Goal: Transaction & Acquisition: Purchase product/service

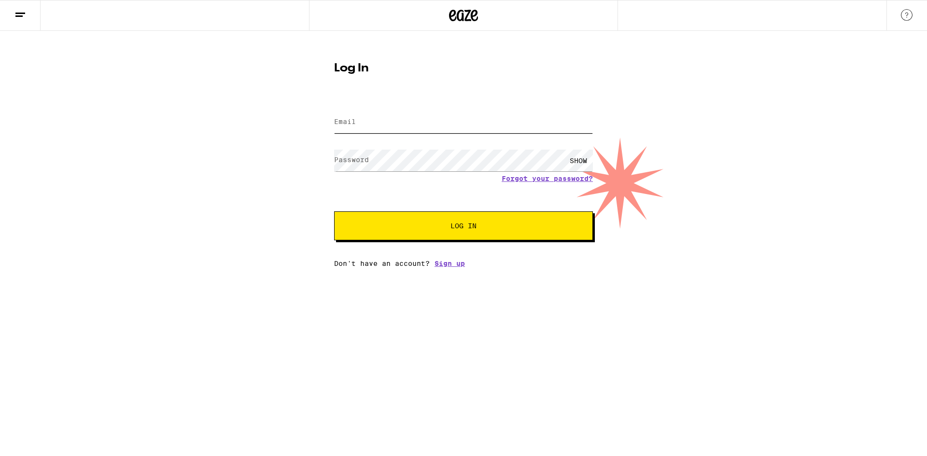
type input "[EMAIL_ADDRESS][DOMAIN_NAME]"
click at [386, 217] on button "Log In" at bounding box center [463, 225] width 259 height 29
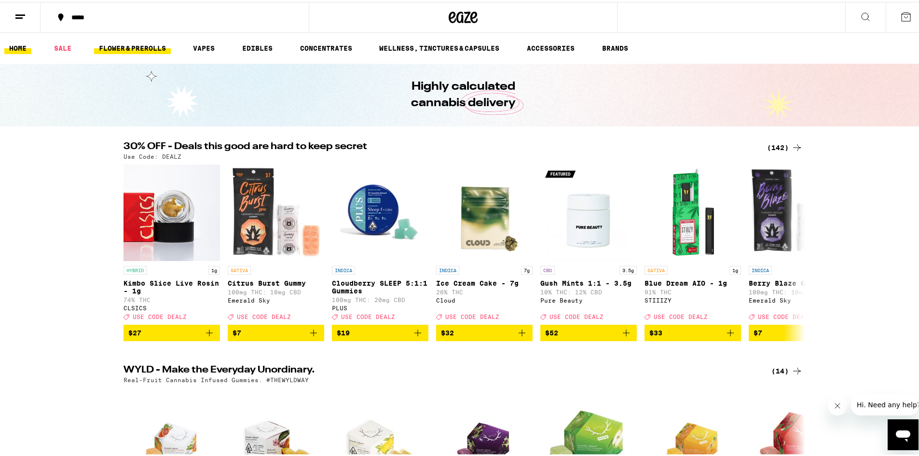
click at [134, 47] on link "FLOWER & PREROLLS" at bounding box center [132, 47] width 77 height 12
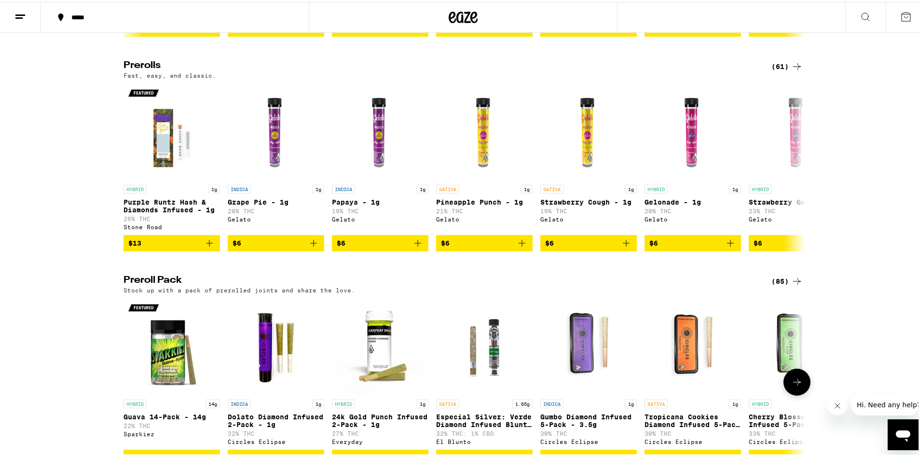
scroll to position [627, 0]
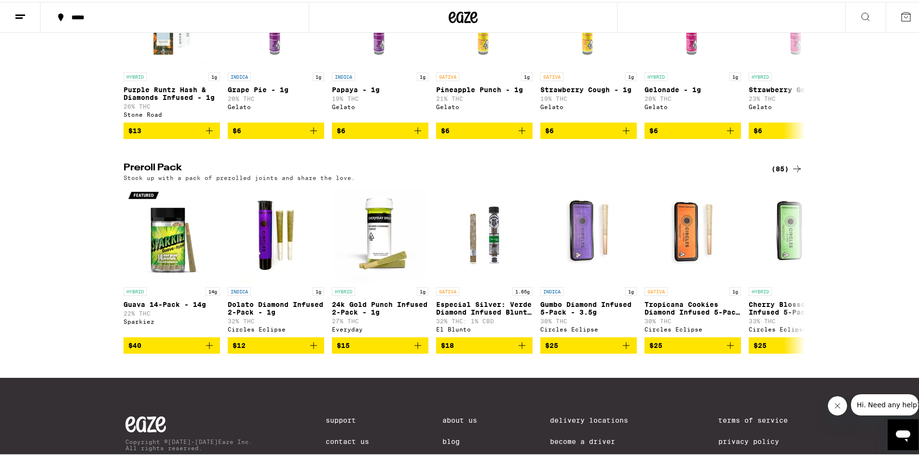
click at [782, 173] on div "(85)" at bounding box center [787, 167] width 31 height 12
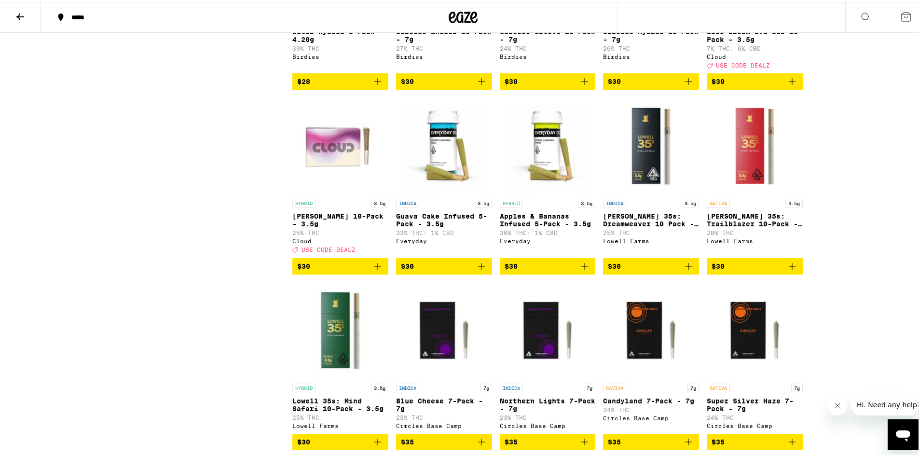
scroll to position [772, 0]
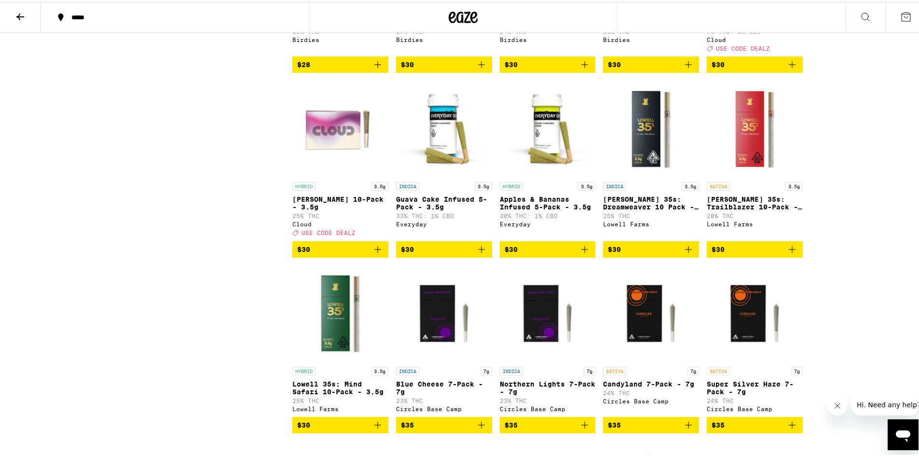
click at [684, 253] on icon "Add to bag" at bounding box center [689, 248] width 12 height 12
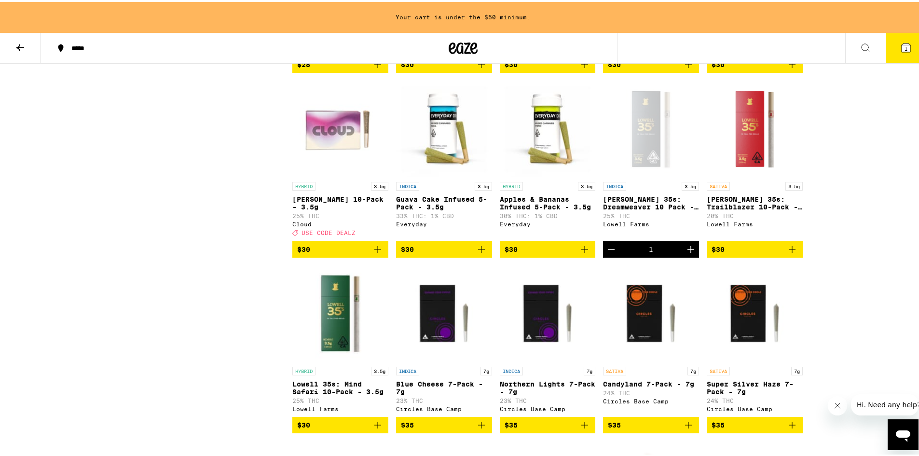
click at [795, 256] on button "$30" at bounding box center [755, 247] width 96 height 16
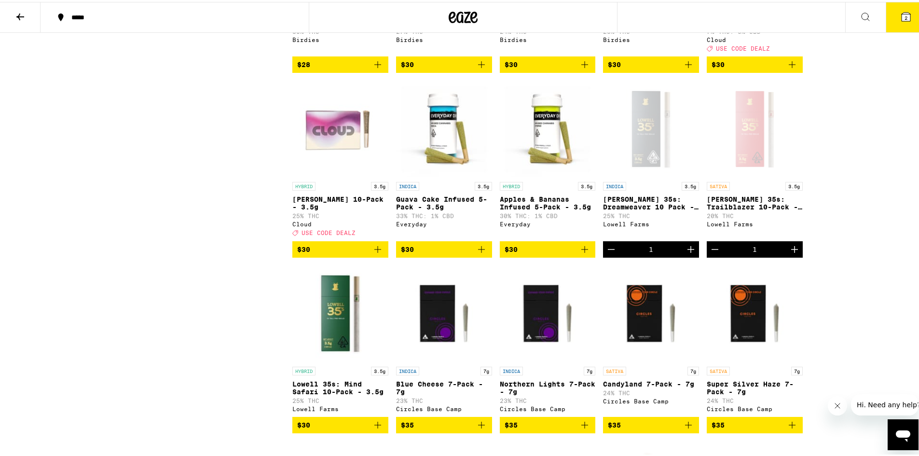
click at [382, 431] on button "$30" at bounding box center [340, 423] width 96 height 16
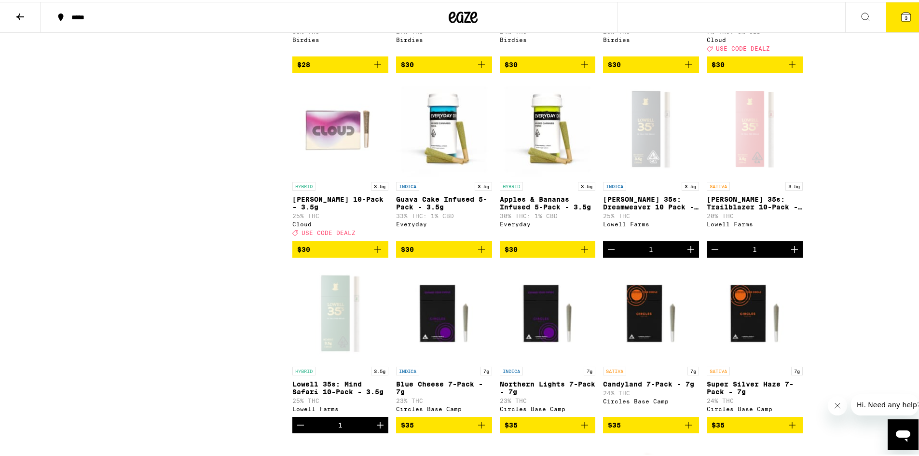
click at [710, 253] on icon "Decrement" at bounding box center [716, 248] width 12 height 12
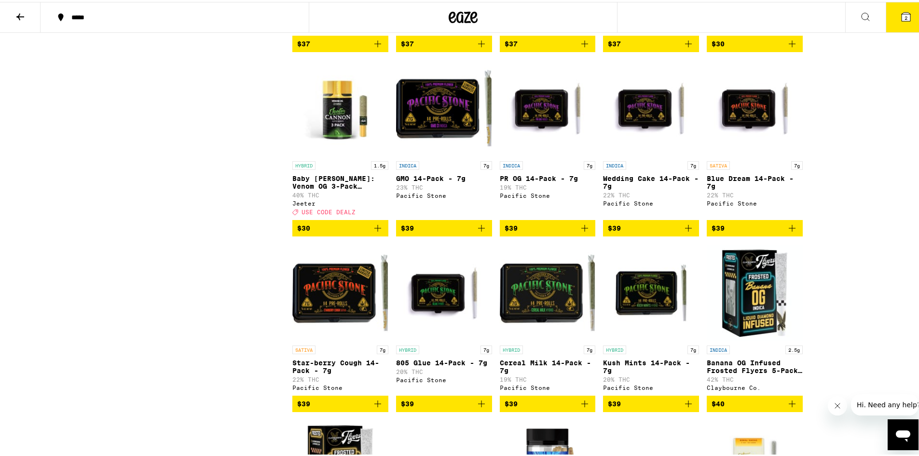
scroll to position [1786, 0]
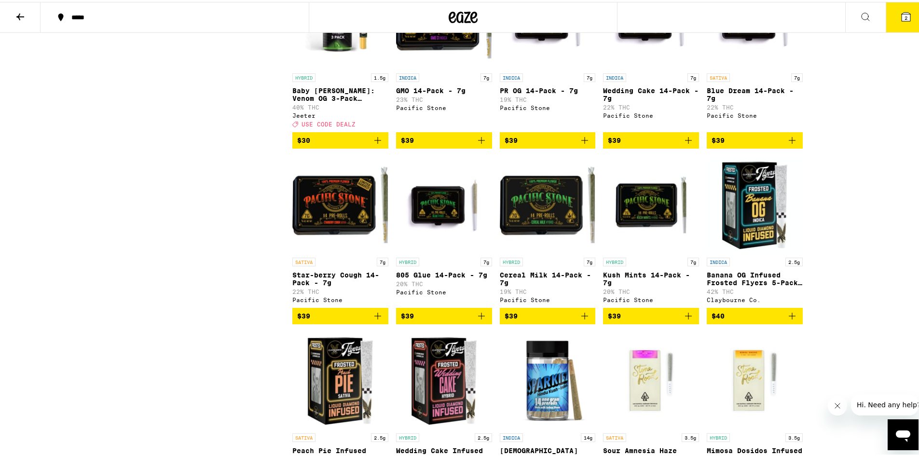
click at [375, 318] on icon "Add to bag" at bounding box center [378, 314] width 7 height 7
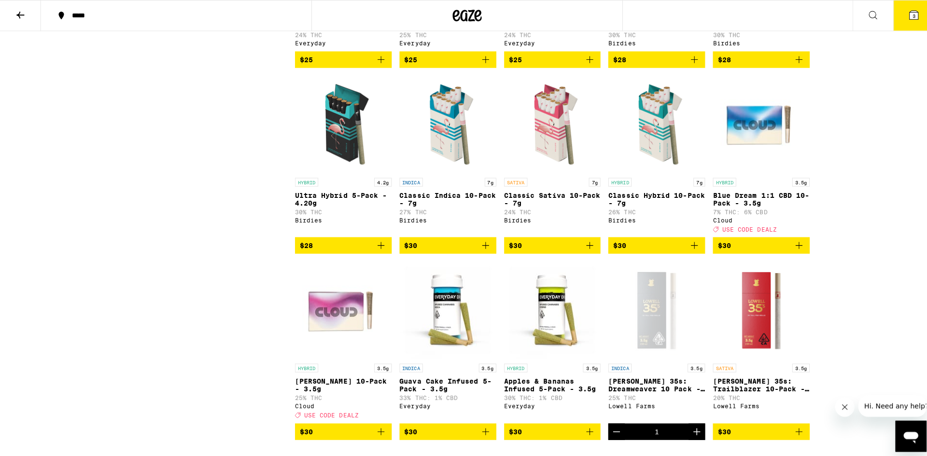
scroll to position [531, 0]
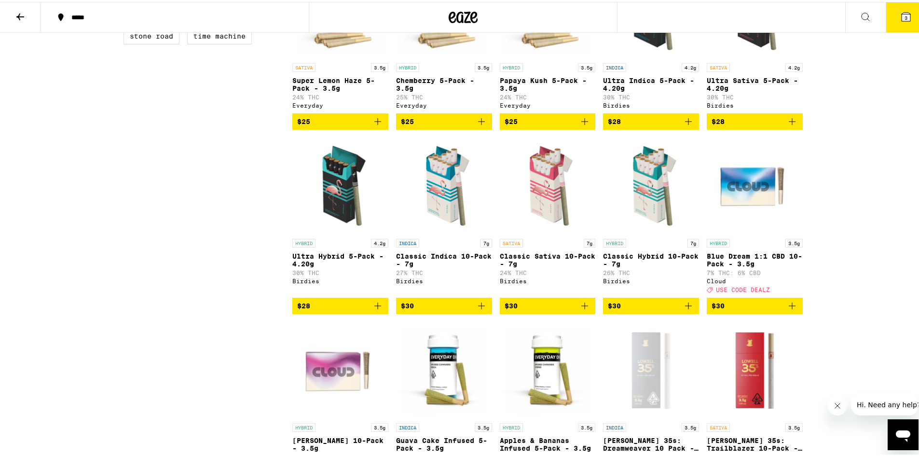
click at [581, 310] on icon "Add to bag" at bounding box center [585, 304] width 12 height 12
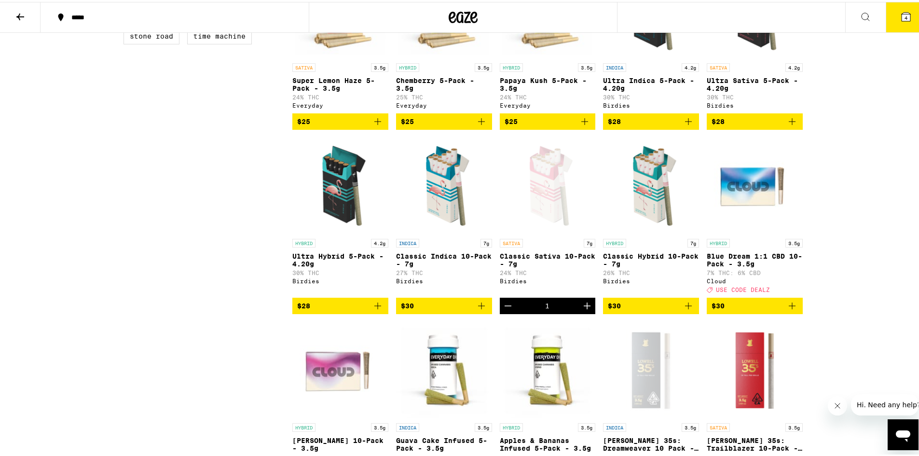
click at [905, 17] on button "4" at bounding box center [906, 15] width 41 height 30
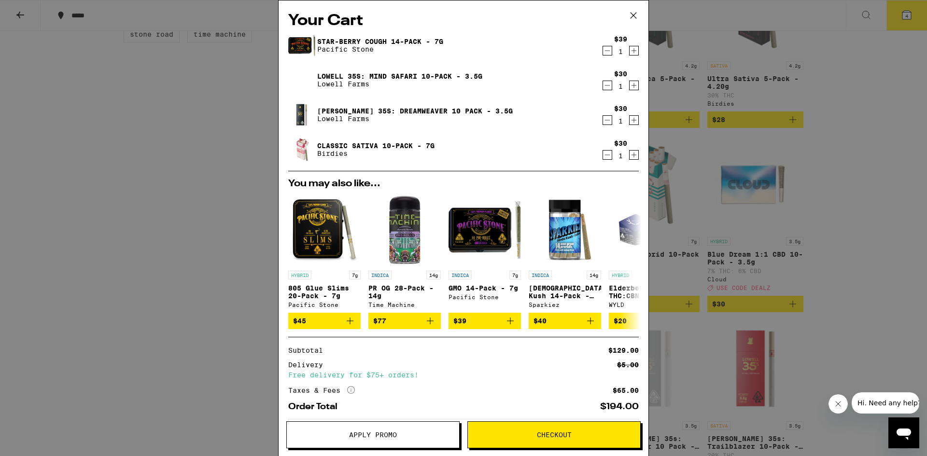
click at [247, 270] on div "Your Cart Star-[PERSON_NAME] Cough 14-Pack - 7g Pacific Stone $39 1 [PERSON_NAM…" at bounding box center [463, 228] width 927 height 456
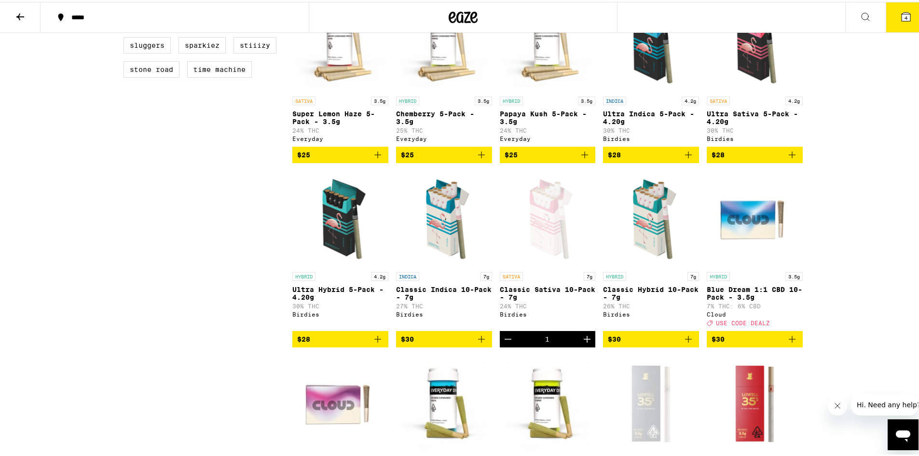
scroll to position [483, 0]
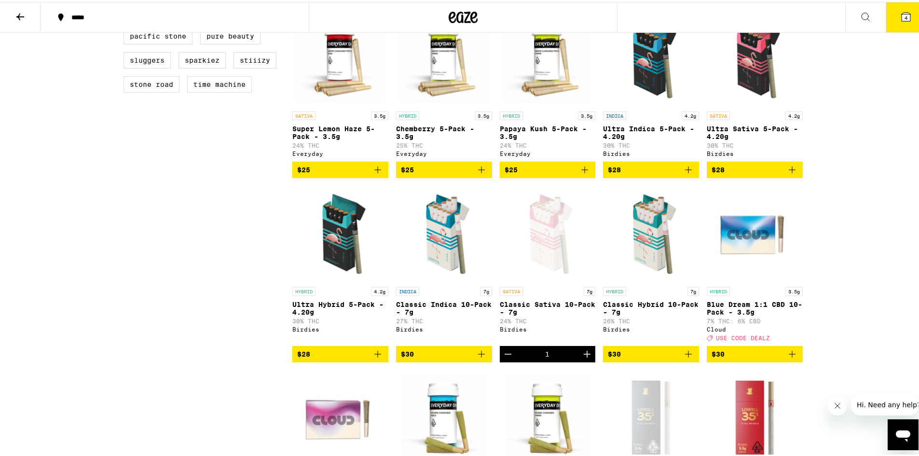
click at [479, 358] on icon "Add to bag" at bounding box center [482, 353] width 12 height 12
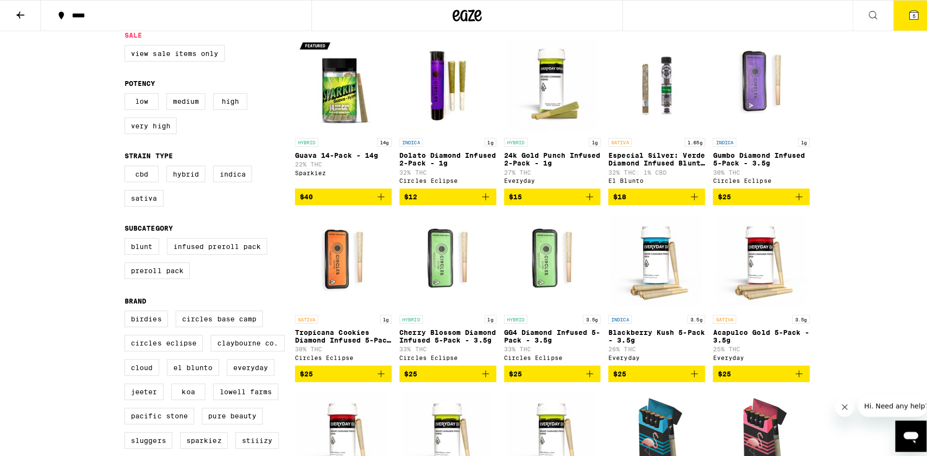
scroll to position [0, 0]
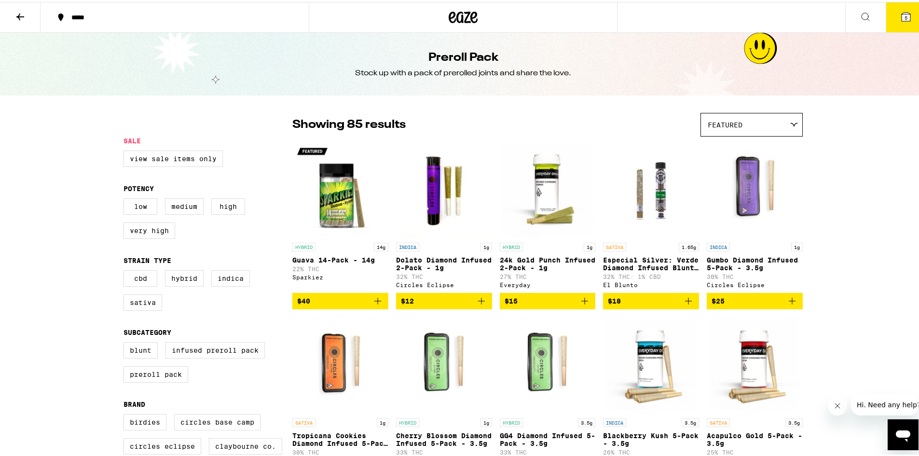
click at [901, 15] on icon at bounding box center [907, 15] width 12 height 12
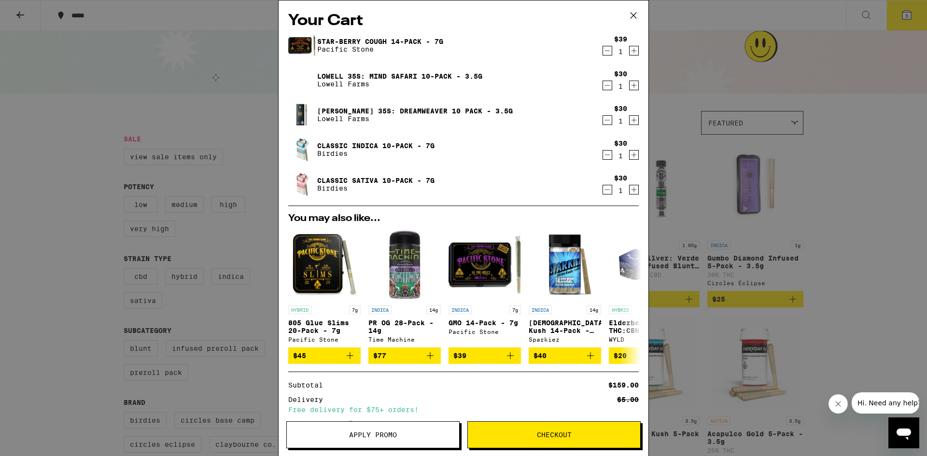
click at [603, 51] on icon "Decrement" at bounding box center [607, 51] width 9 height 12
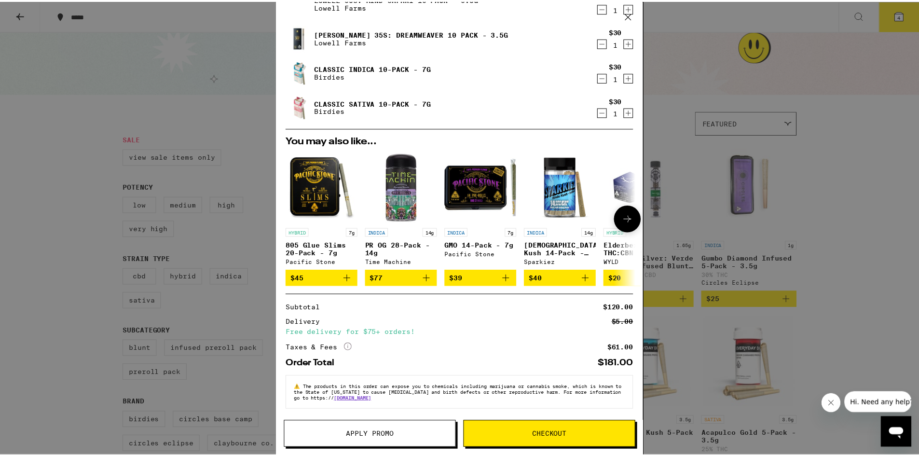
scroll to position [49, 0]
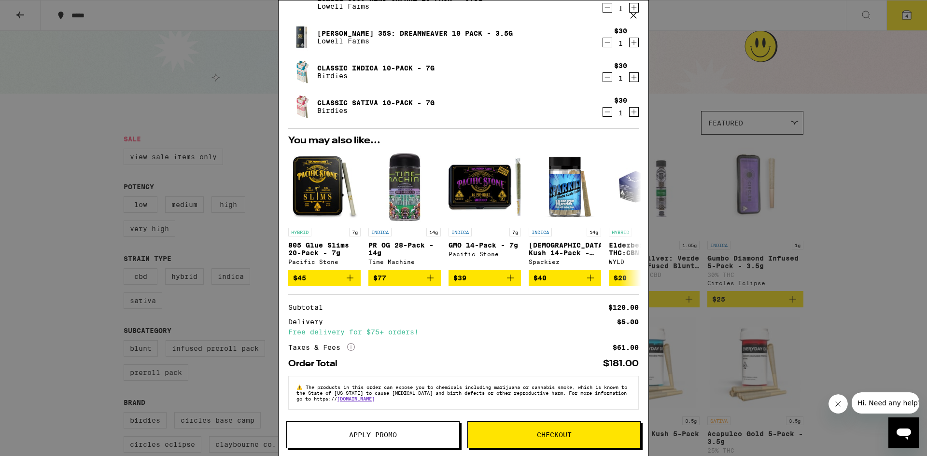
click at [581, 434] on span "Checkout" at bounding box center [554, 434] width 172 height 7
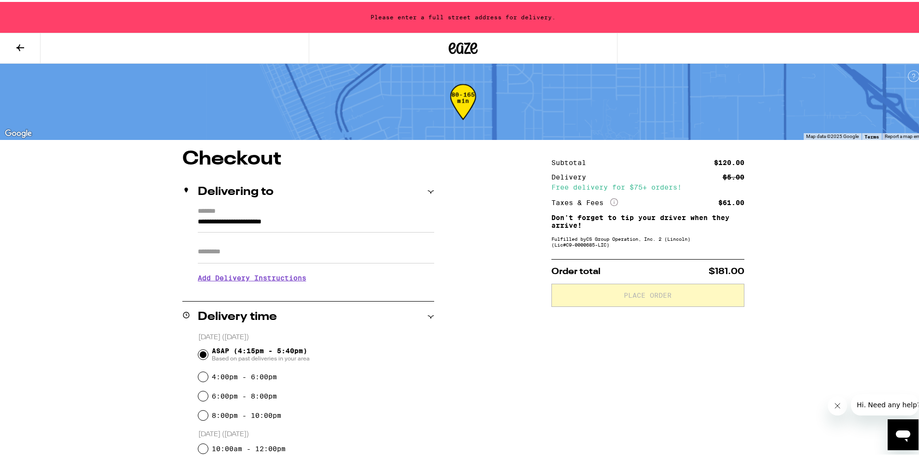
click at [291, 216] on input "**********" at bounding box center [316, 222] width 237 height 16
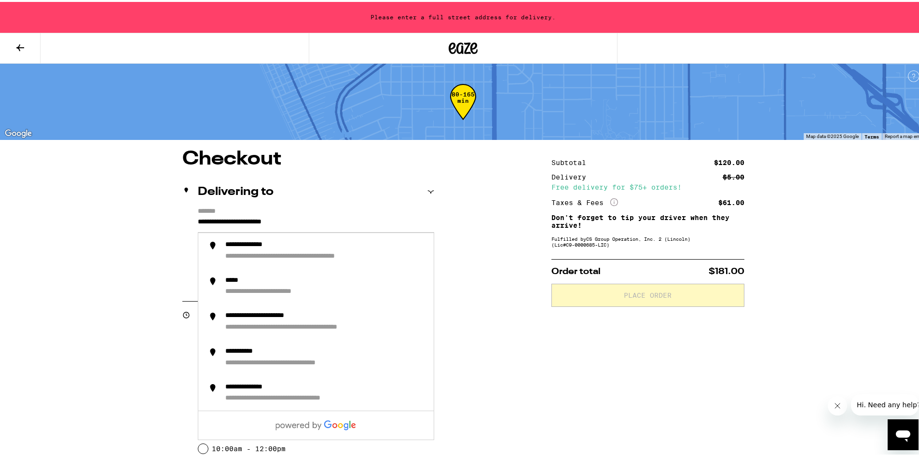
click at [332, 220] on input "**********" at bounding box center [316, 222] width 237 height 16
click at [326, 220] on input "**********" at bounding box center [316, 222] width 237 height 16
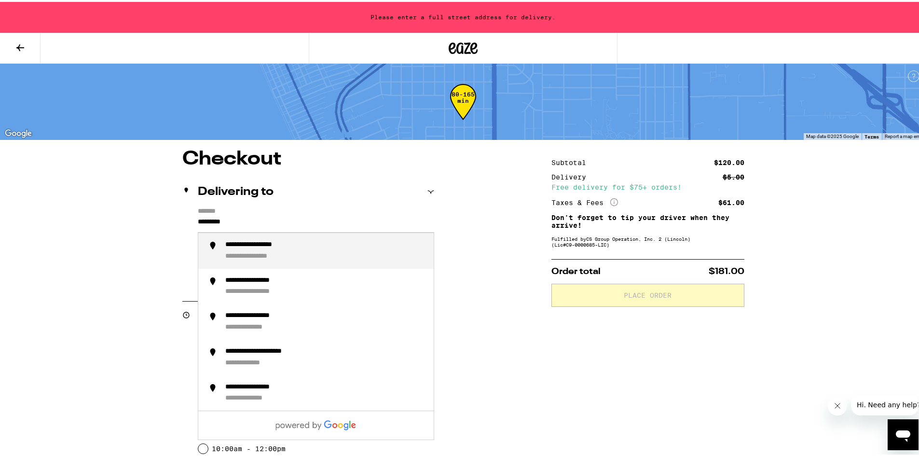
click at [306, 249] on div "**********" at bounding box center [325, 249] width 201 height 20
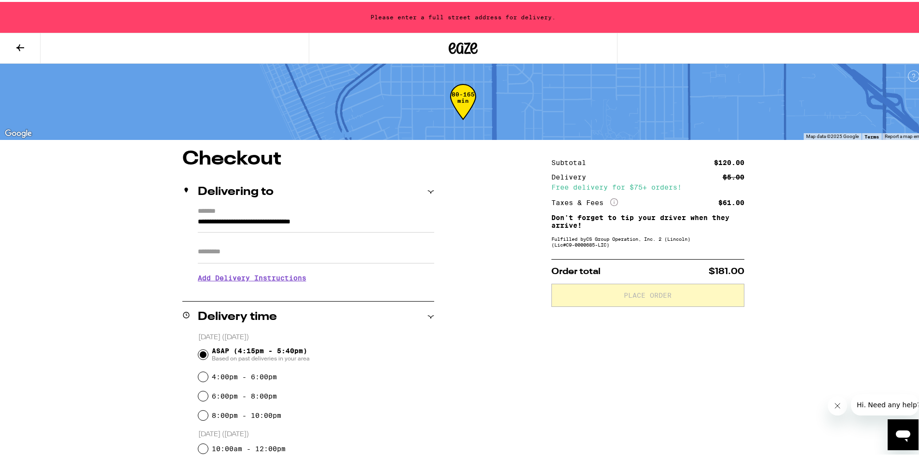
type input "**********"
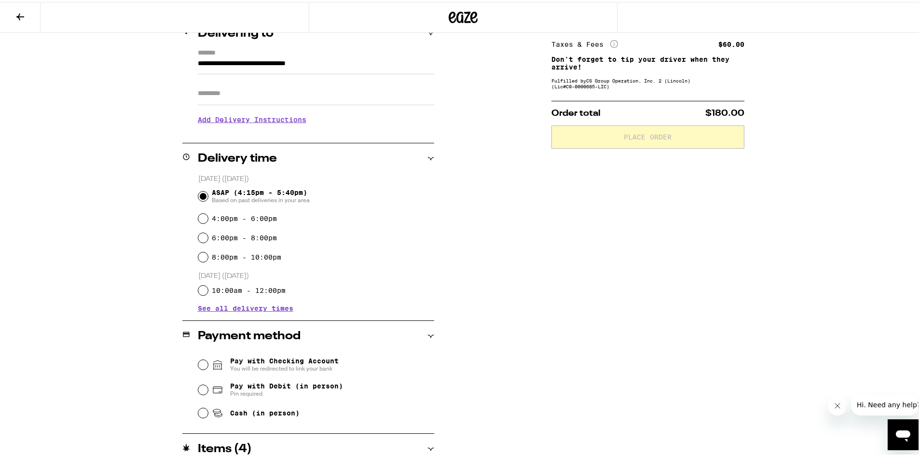
scroll to position [145, 0]
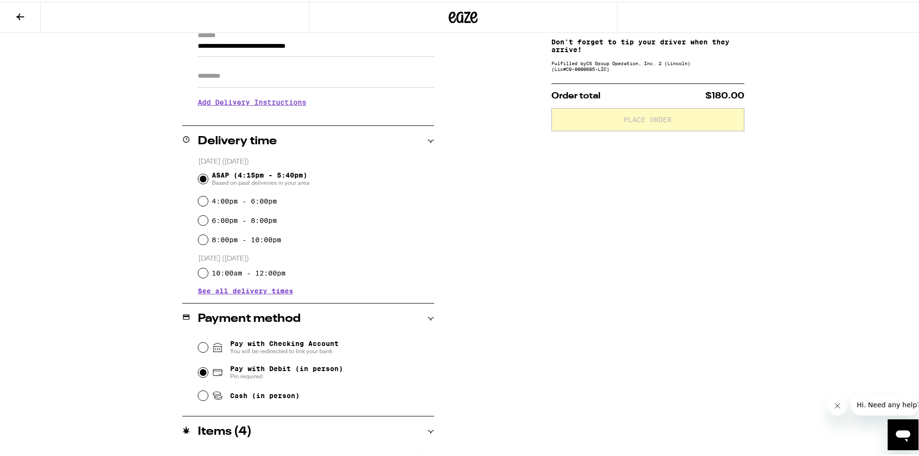
click at [202, 374] on input "Pay with Debit (in person) Pin required" at bounding box center [203, 371] width 10 height 10
radio input "true"
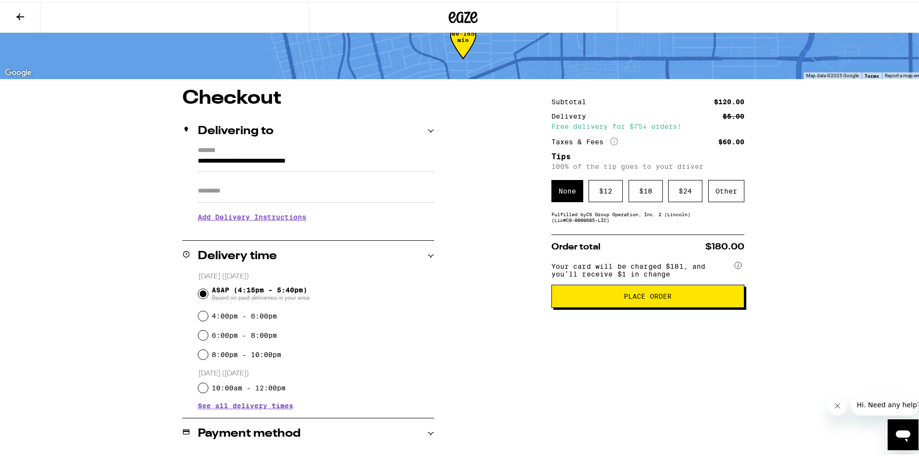
scroll to position [0, 0]
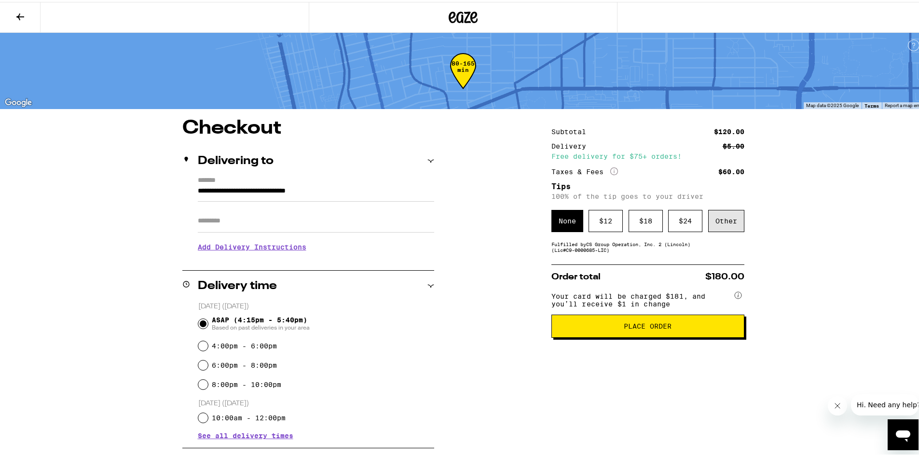
click at [733, 220] on div "Other" at bounding box center [727, 219] width 36 height 22
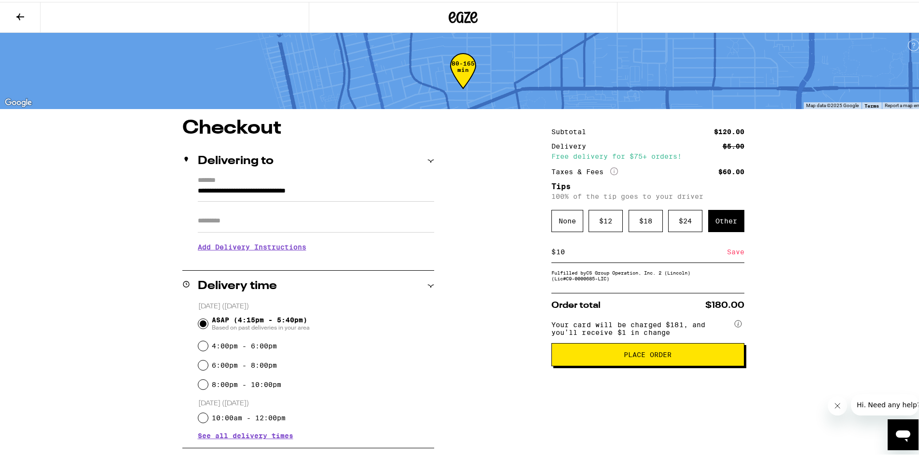
type input "10"
click at [833, 302] on div "**********" at bounding box center [463, 365] width 927 height 730
click at [738, 251] on div "Save" at bounding box center [735, 249] width 17 height 21
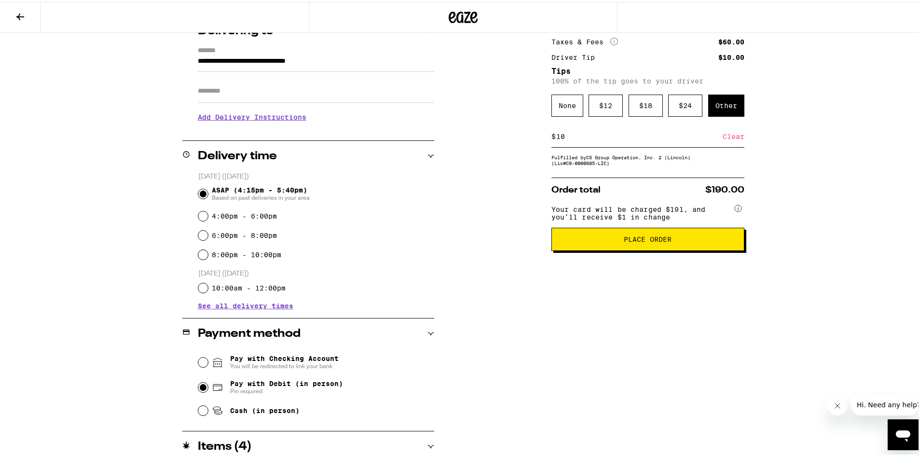
scroll to position [129, 0]
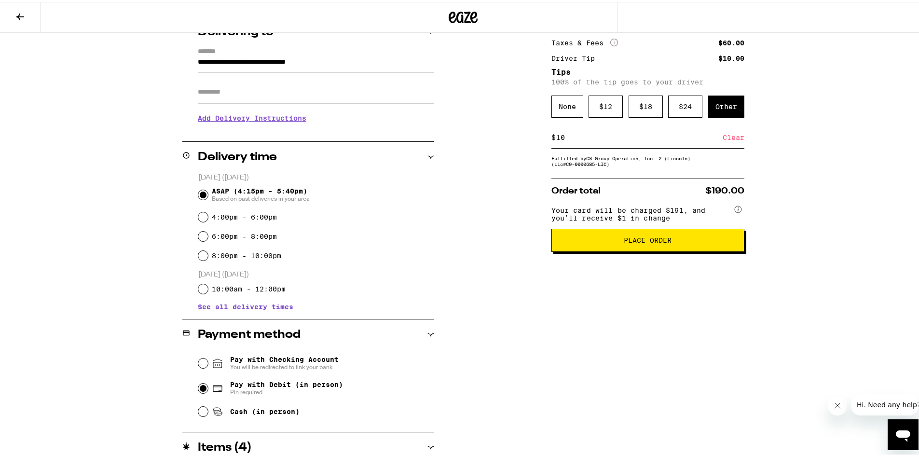
click at [635, 242] on span "Place Order" at bounding box center [648, 238] width 48 height 7
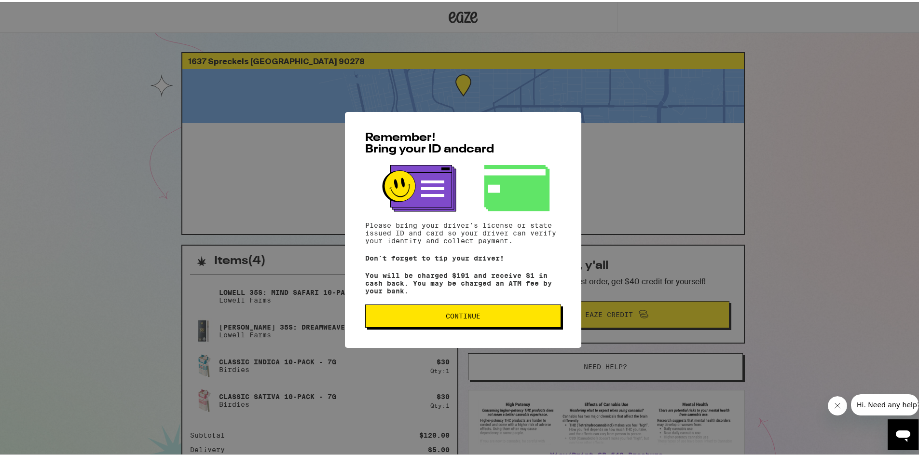
click at [514, 313] on button "Continue" at bounding box center [463, 314] width 196 height 23
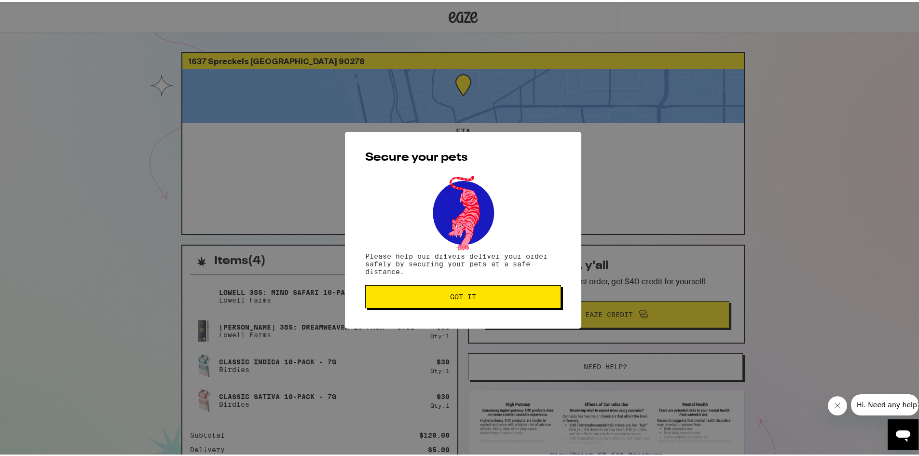
click at [507, 294] on span "Got it" at bounding box center [464, 295] width 180 height 7
